Goal: Task Accomplishment & Management: Manage account settings

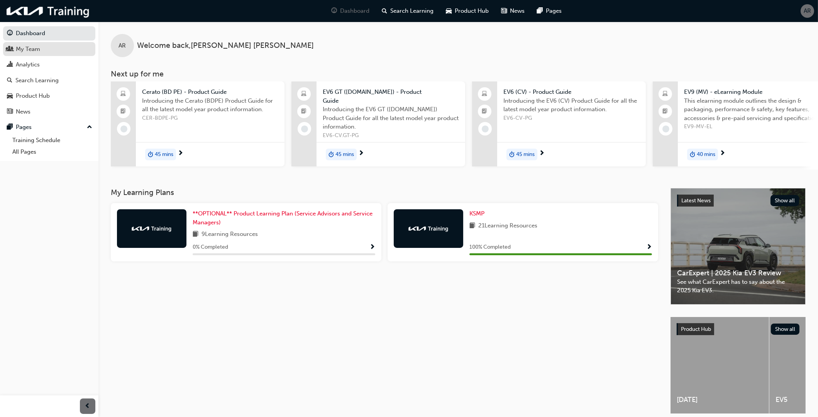
click at [35, 51] on div "My Team" at bounding box center [28, 49] width 24 height 9
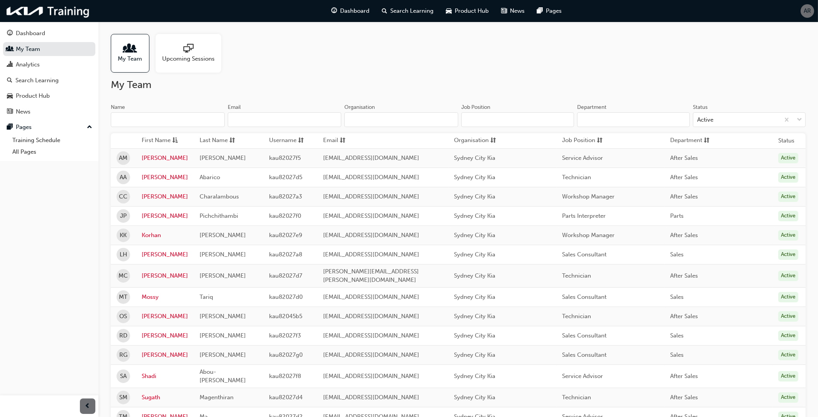
click at [125, 156] on span "AM" at bounding box center [123, 158] width 8 height 9
click at [152, 157] on link "[PERSON_NAME]" at bounding box center [165, 158] width 46 height 9
click at [789, 158] on div "Active" at bounding box center [788, 158] width 20 height 10
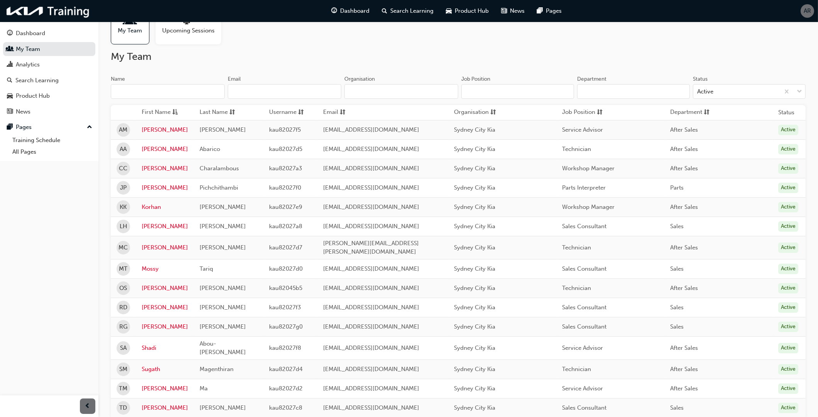
scroll to position [77, 0]
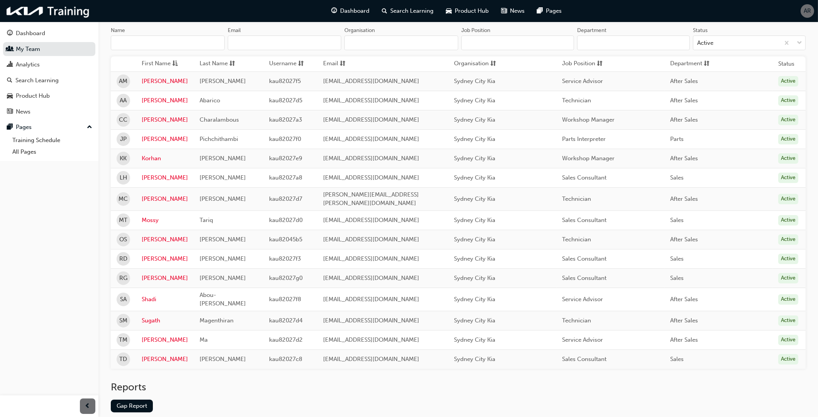
click at [211, 294] on span "Abou-[PERSON_NAME]" at bounding box center [222, 299] width 46 height 16
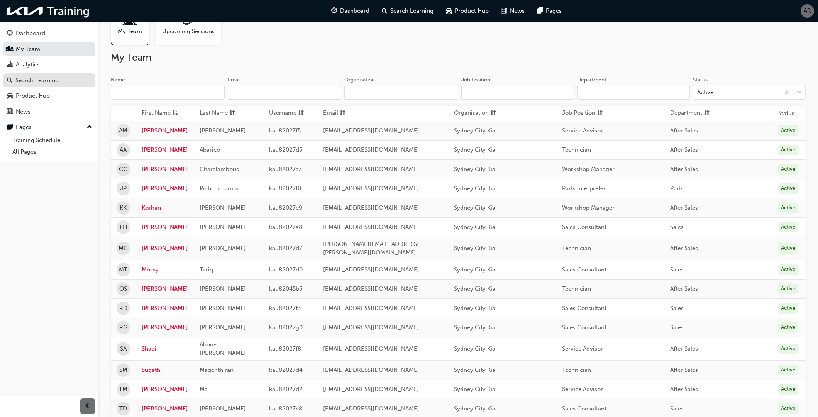
scroll to position [0, 0]
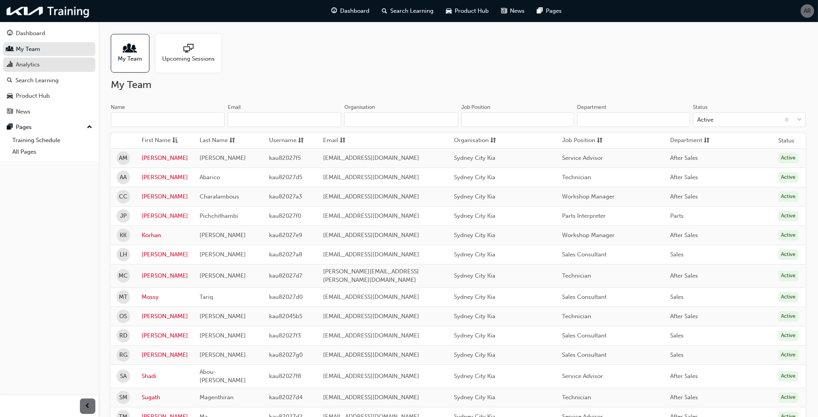
click at [32, 67] on div "Analytics" at bounding box center [28, 64] width 24 height 9
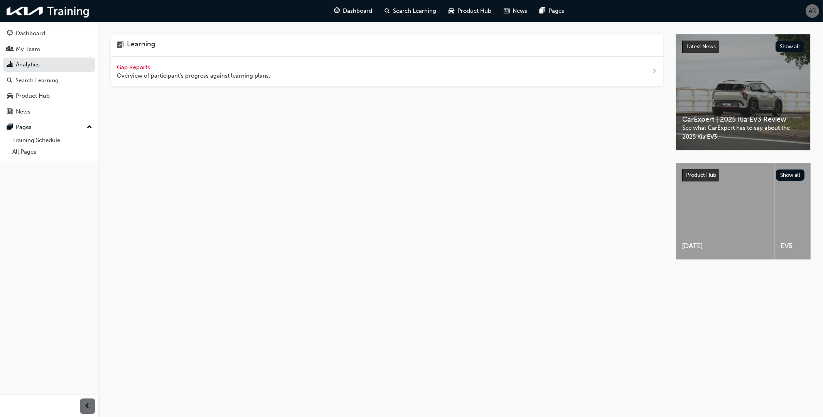
click at [143, 68] on span "Gap Reports" at bounding box center [134, 67] width 35 height 7
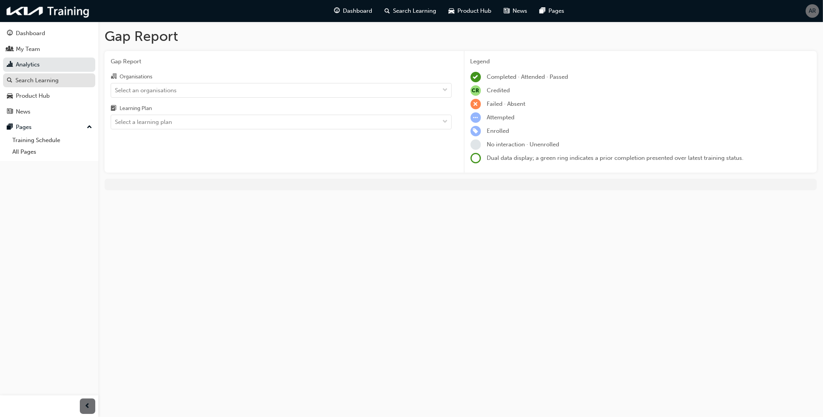
click at [33, 79] on div "Search Learning" at bounding box center [36, 80] width 43 height 9
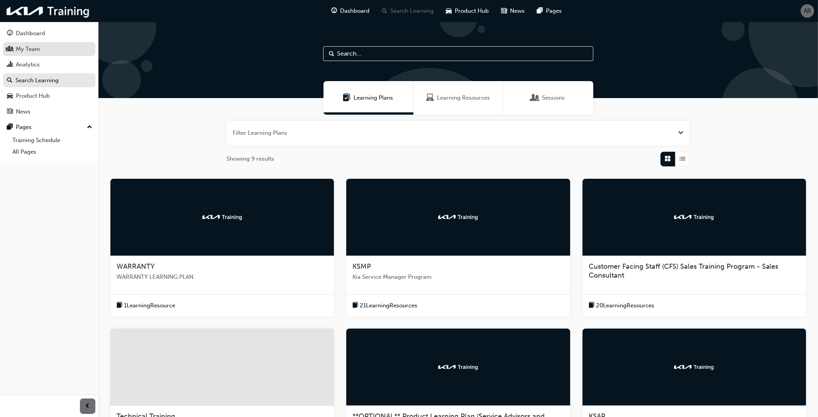
click at [35, 47] on div "My Team" at bounding box center [28, 49] width 24 height 9
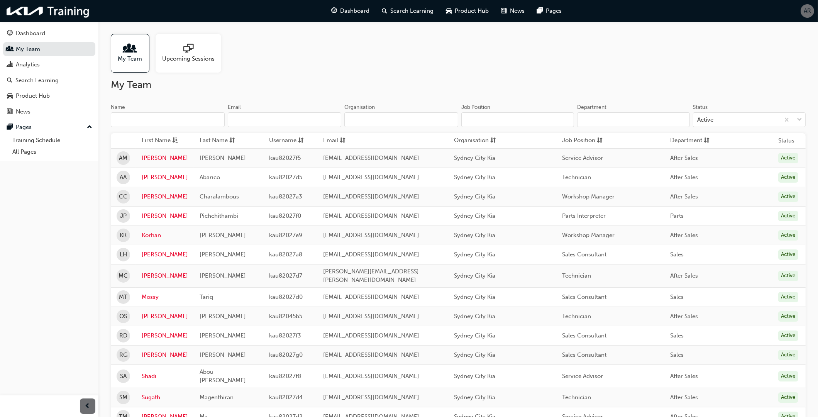
click at [138, 56] on span "My Team" at bounding box center [130, 58] width 24 height 9
click at [152, 159] on link "[PERSON_NAME]" at bounding box center [165, 158] width 46 height 9
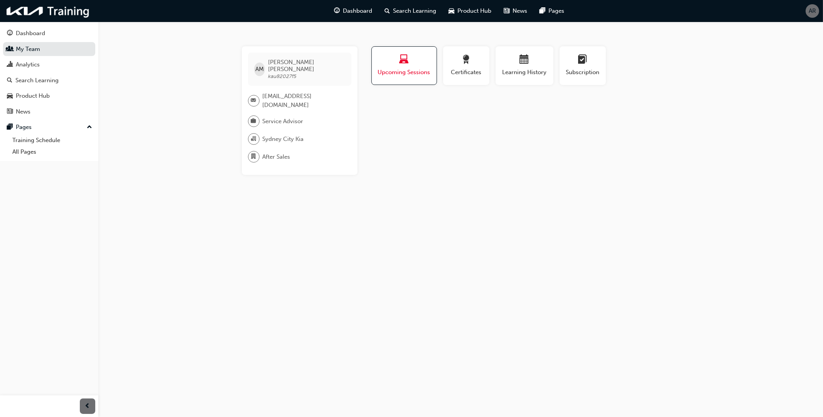
click at [402, 70] on span "Upcoming Sessions" at bounding box center [404, 72] width 53 height 9
click at [524, 70] on span "Learning History" at bounding box center [525, 72] width 46 height 9
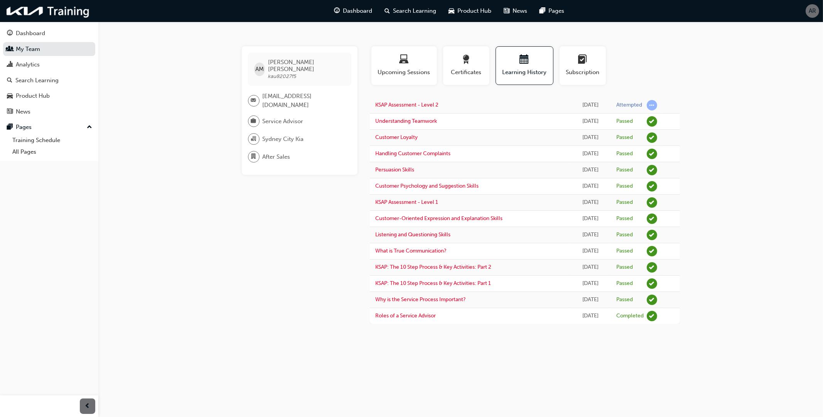
click at [654, 105] on span "learningRecordVerb_ATTEMPT-icon" at bounding box center [652, 105] width 10 height 10
click at [427, 105] on link "KSAP Assessment - Level 2" at bounding box center [407, 104] width 63 height 7
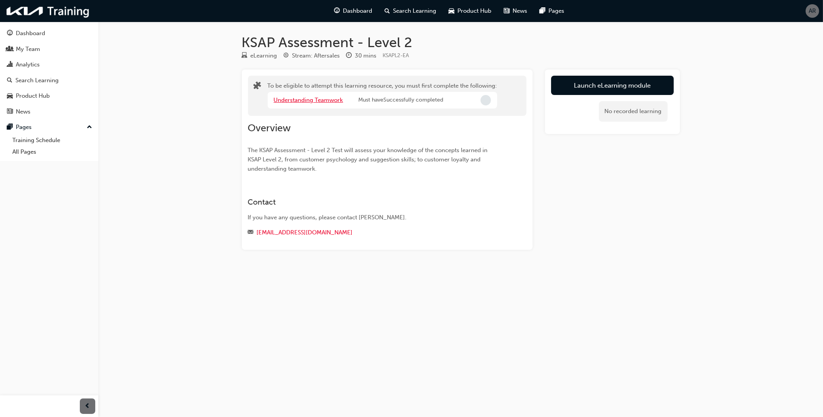
click at [323, 101] on link "Understanding Teamwork" at bounding box center [308, 99] width 69 height 7
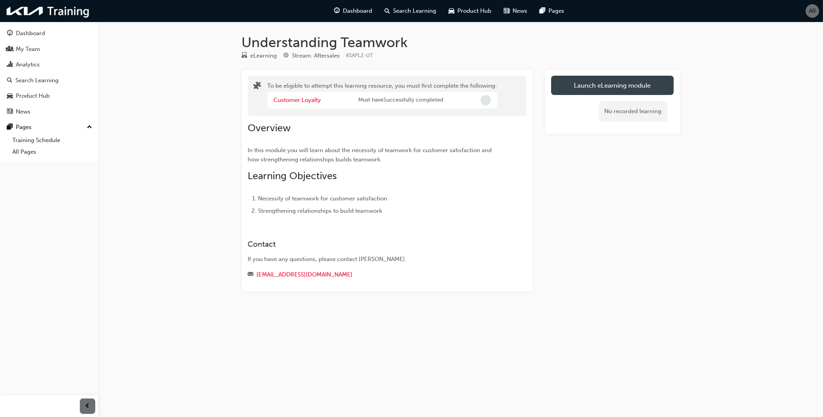
click at [602, 86] on button "Launch eLearning module" at bounding box center [612, 85] width 123 height 19
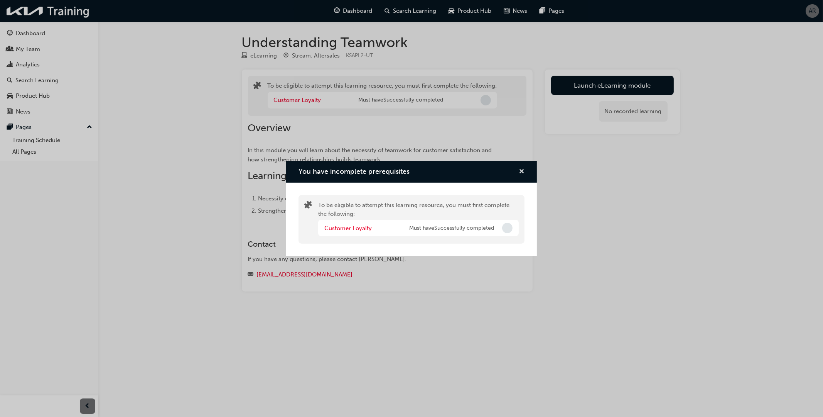
click at [520, 171] on span "cross-icon" at bounding box center [522, 172] width 6 height 7
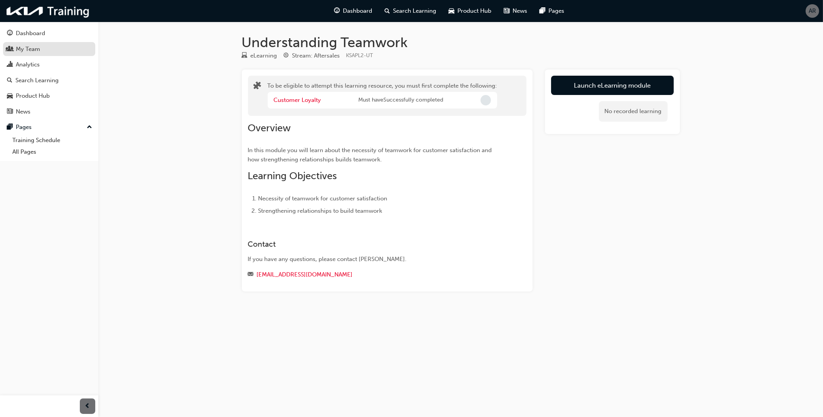
click at [37, 48] on div "My Team" at bounding box center [28, 49] width 24 height 9
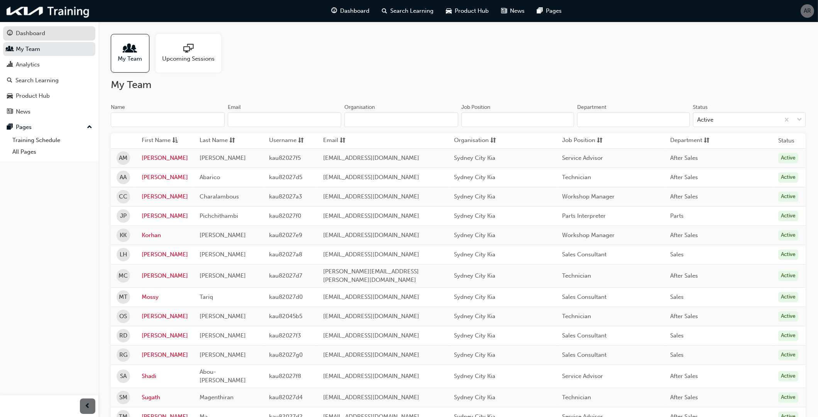
click at [30, 36] on div "Dashboard" at bounding box center [30, 33] width 29 height 9
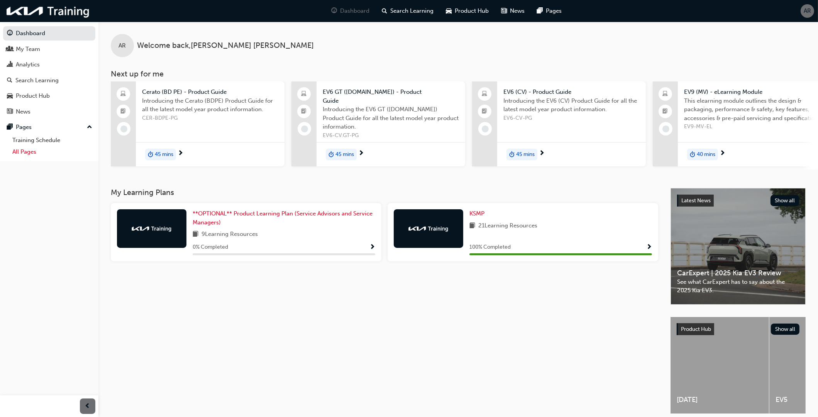
click at [27, 152] on link "All Pages" at bounding box center [52, 152] width 86 height 12
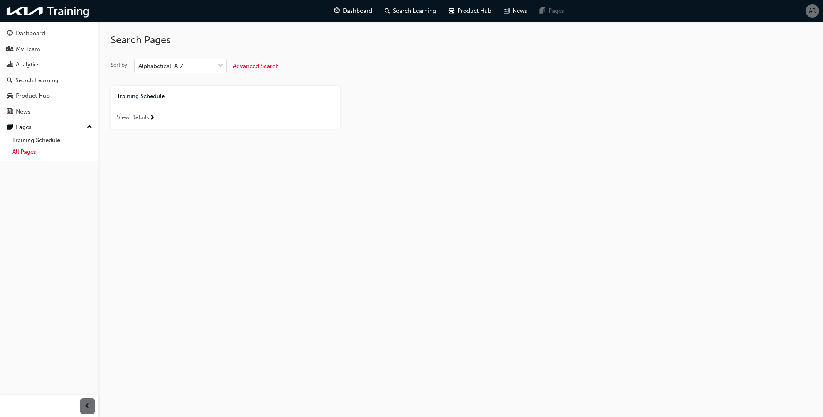
click at [27, 152] on link "All Pages" at bounding box center [52, 152] width 86 height 12
click at [30, 142] on link "Training Schedule" at bounding box center [52, 140] width 86 height 12
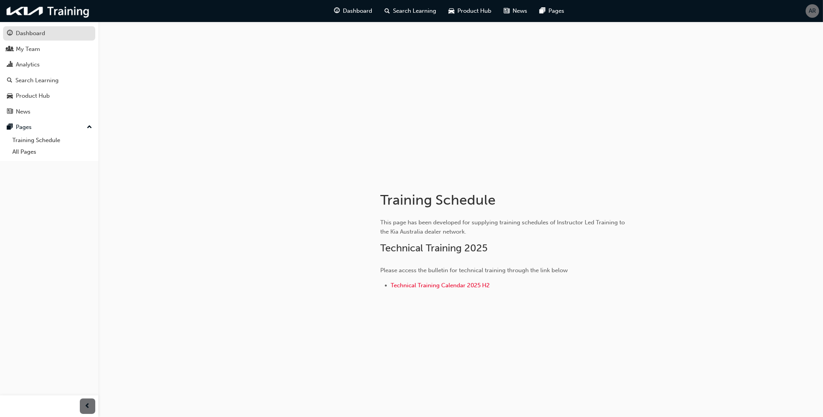
click at [18, 32] on div "Dashboard" at bounding box center [30, 33] width 29 height 9
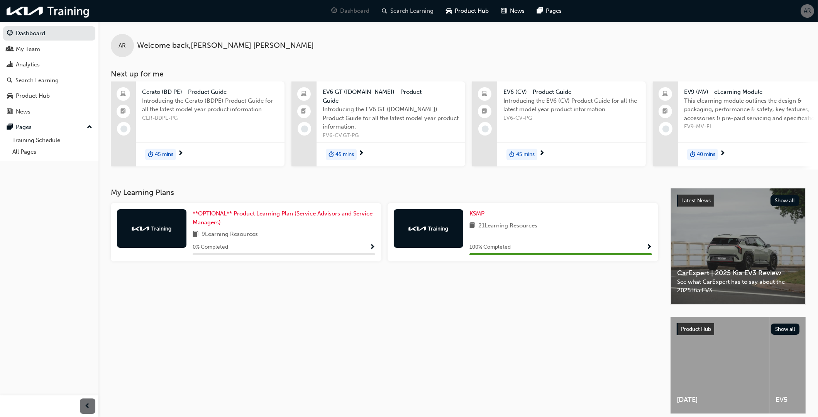
click at [402, 13] on span "Search Learning" at bounding box center [411, 11] width 43 height 9
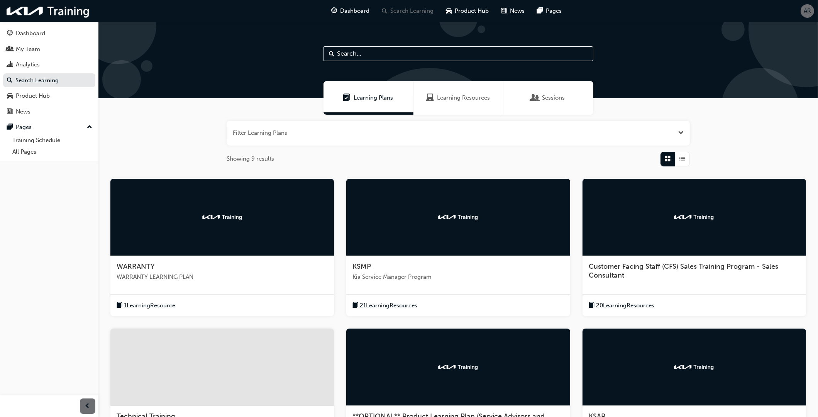
click at [386, 96] on span "Learning Plans" at bounding box center [373, 97] width 39 height 9
click at [24, 96] on div "Product Hub" at bounding box center [33, 95] width 34 height 9
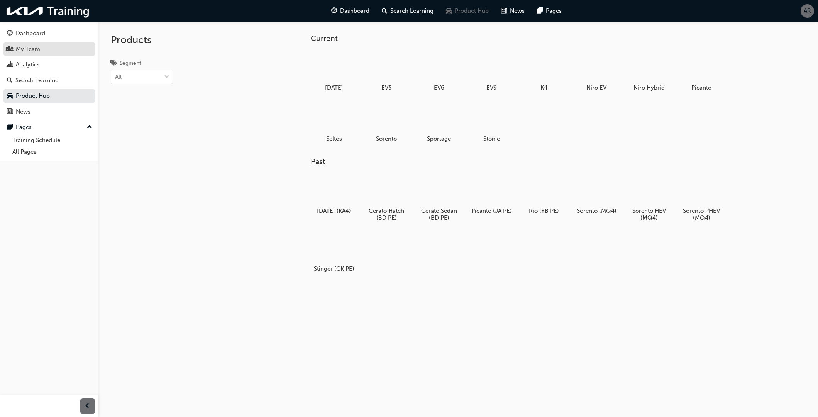
click at [21, 47] on div "My Team" at bounding box center [28, 49] width 24 height 9
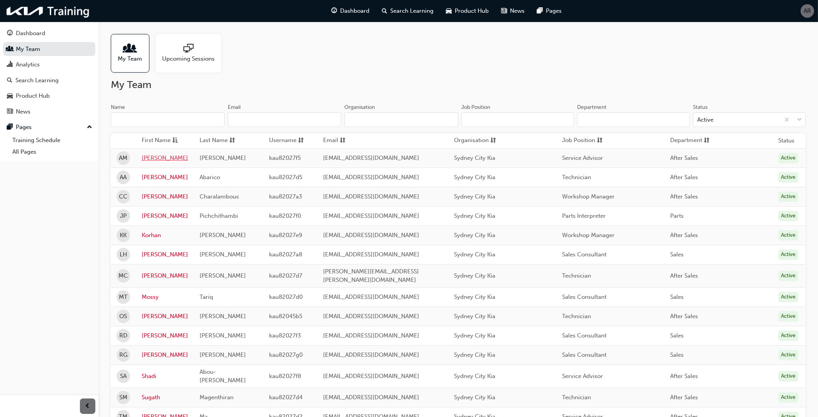
click at [154, 157] on link "[PERSON_NAME]" at bounding box center [165, 158] width 46 height 9
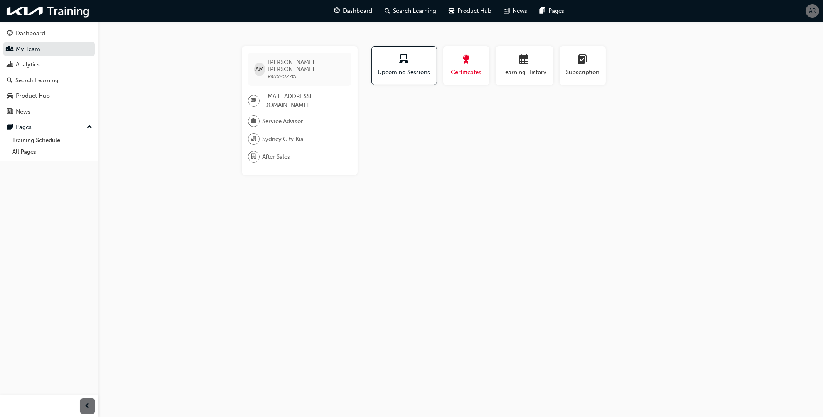
click at [472, 66] on div "Certificates" at bounding box center [466, 66] width 35 height 22
click at [513, 63] on div "button" at bounding box center [525, 61] width 46 height 12
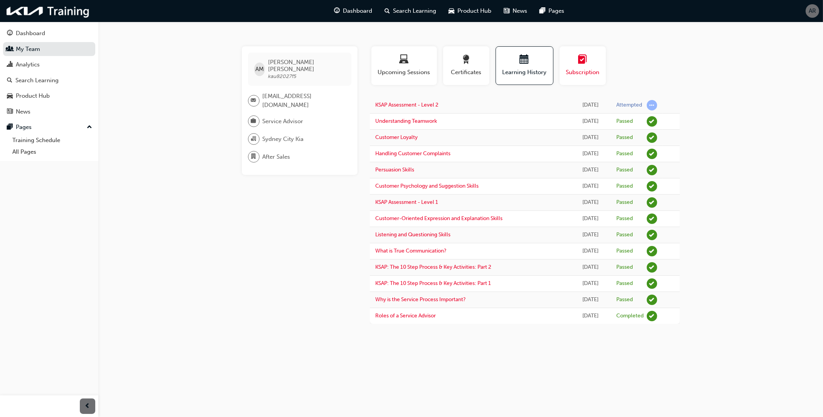
click at [575, 72] on span "Subscription" at bounding box center [583, 72] width 35 height 9
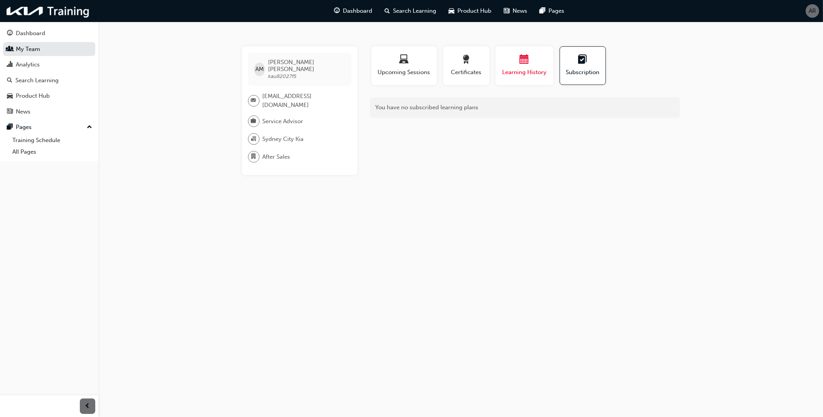
click at [533, 70] on span "Learning History" at bounding box center [525, 72] width 46 height 9
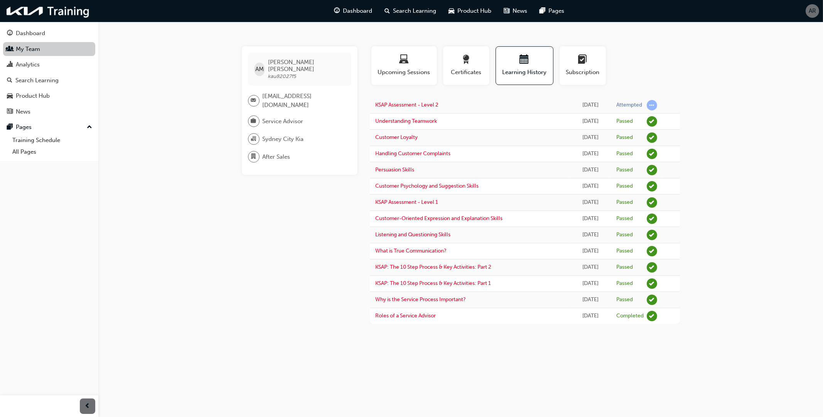
click at [28, 53] on link "My Team" at bounding box center [49, 49] width 92 height 14
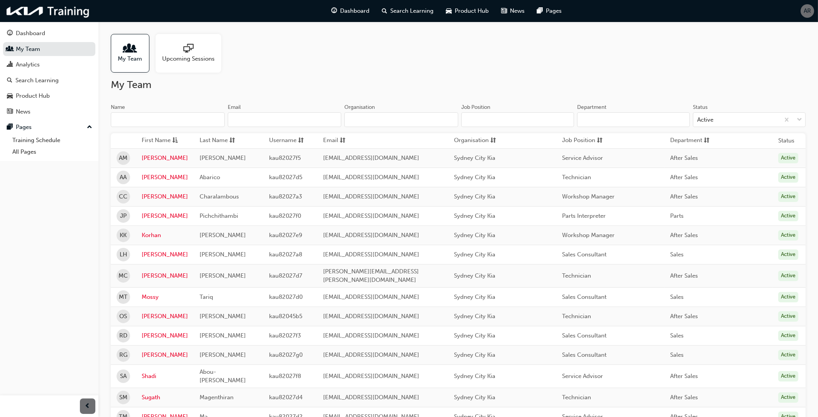
scroll to position [107, 0]
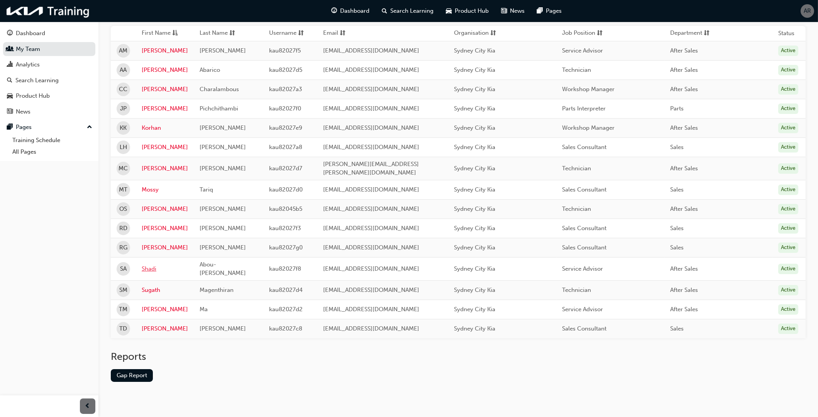
click at [152, 264] on link "Shadi" at bounding box center [165, 268] width 46 height 9
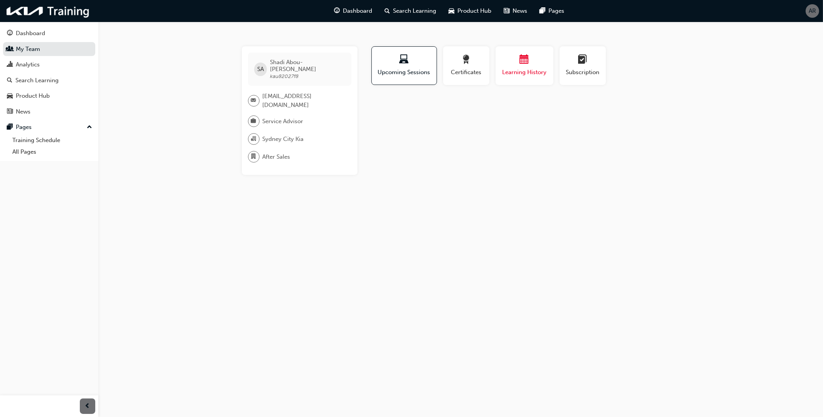
click at [524, 69] on span "Learning History" at bounding box center [525, 72] width 46 height 9
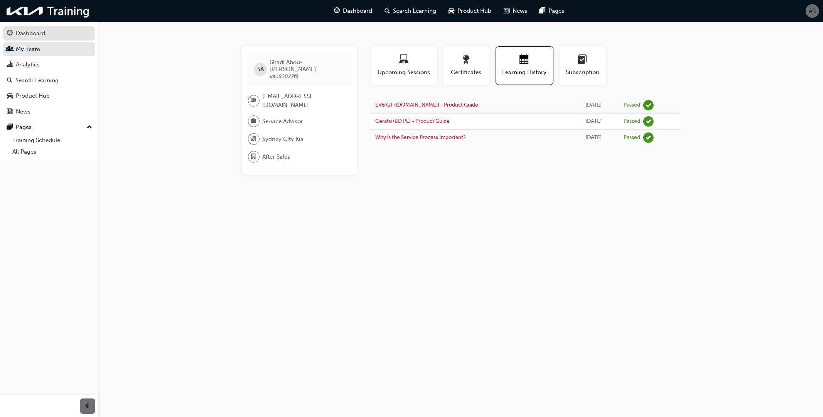
click at [38, 31] on div "Dashboard" at bounding box center [30, 33] width 29 height 9
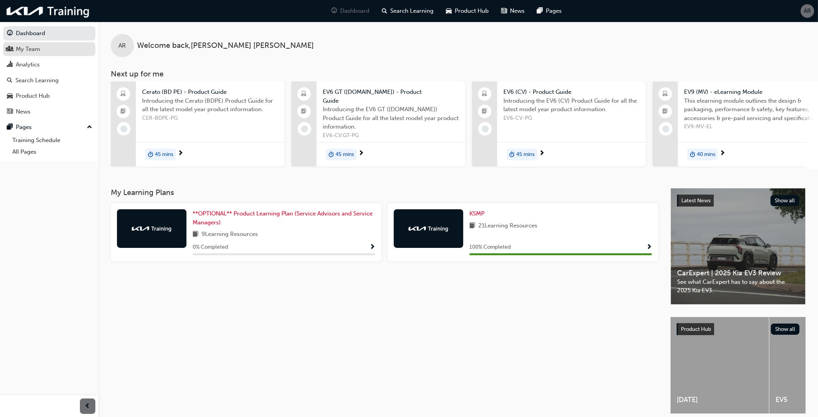
click at [33, 49] on div "My Team" at bounding box center [28, 49] width 24 height 9
